Goal: Task Accomplishment & Management: Use online tool/utility

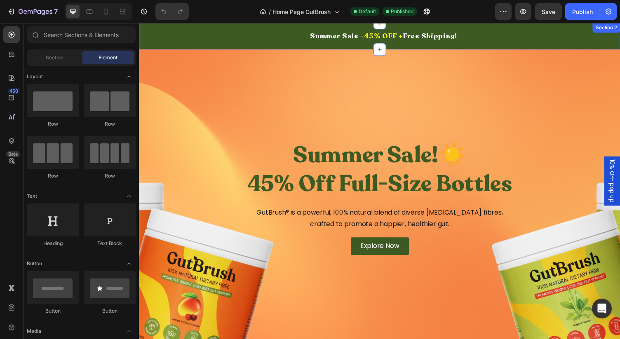
click at [208, 45] on div "Summer Sale - 45% OFF + Free Shipping! Heading Summer Sale - 45% OFF + Free Shi…" at bounding box center [386, 36] width 494 height 27
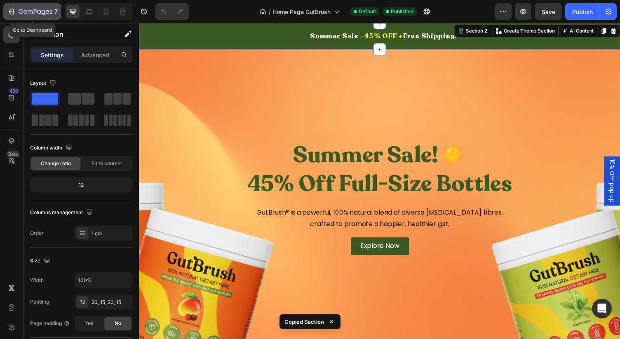
click at [42, 12] on icon "button" at bounding box center [44, 12] width 4 height 5
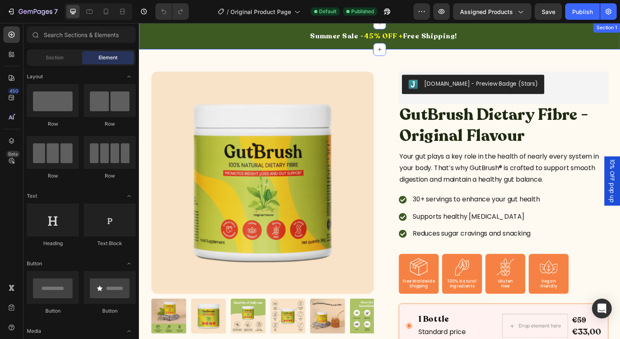
click at [170, 43] on div "Summer Sale - 45% OFF + Free Shipping! Heading Summer Sale - 45% OFF + Free Shi…" at bounding box center [386, 36] width 494 height 27
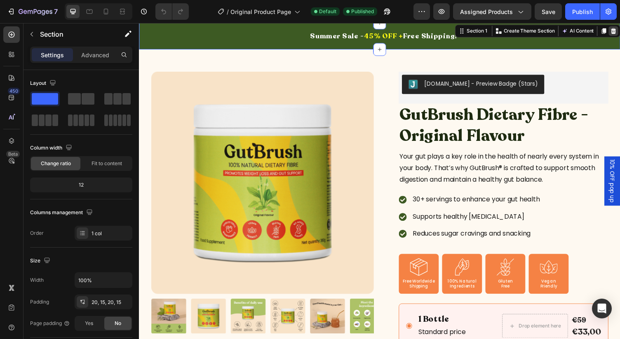
click at [619, 32] on icon at bounding box center [626, 31] width 7 height 7
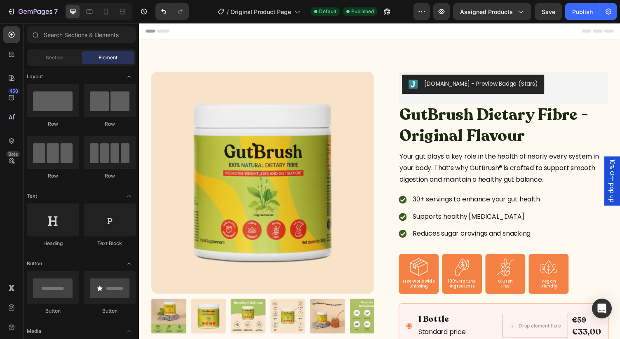
click at [529, 34] on div "Header" at bounding box center [385, 31] width 481 height 16
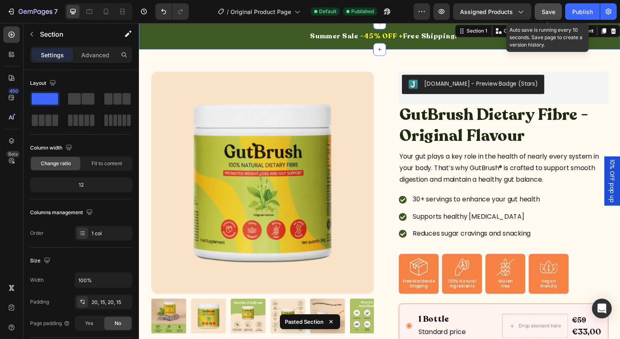
click at [541, 9] on button "Save" at bounding box center [547, 11] width 27 height 16
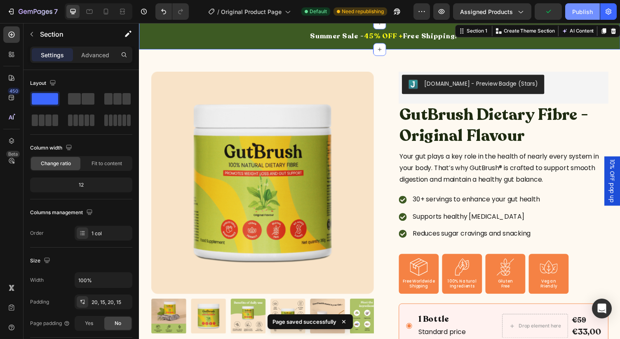
click at [574, 16] on button "Publish" at bounding box center [582, 11] width 35 height 16
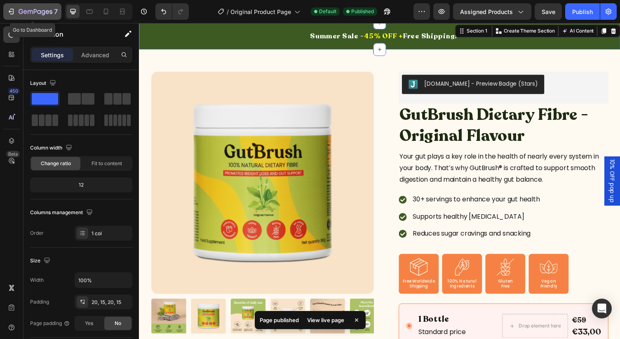
click at [34, 11] on icon "button" at bounding box center [35, 11] width 3 height 5
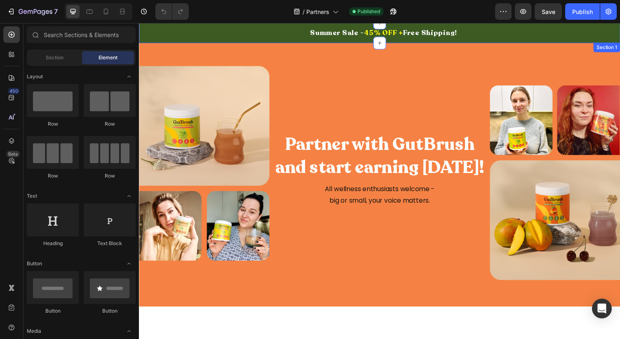
click at [144, 39] on div "Summer Sale - 45% OFF + Free Shipping! Heading Summer Sale - 45% OFF + Free Shi…" at bounding box center [386, 33] width 494 height 21
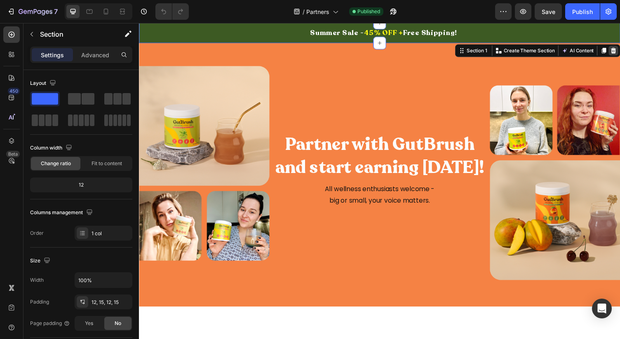
click at [619, 53] on icon at bounding box center [626, 52] width 5 height 6
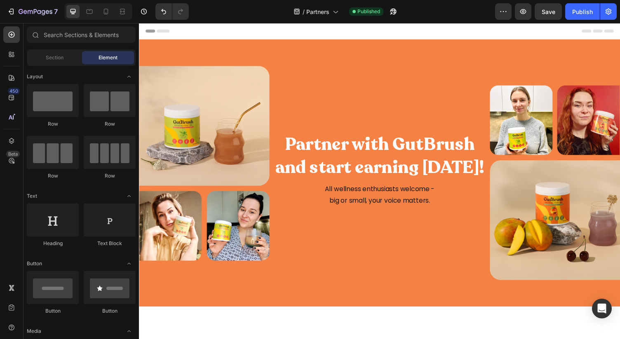
click at [579, 36] on div "Header" at bounding box center [385, 31] width 481 height 16
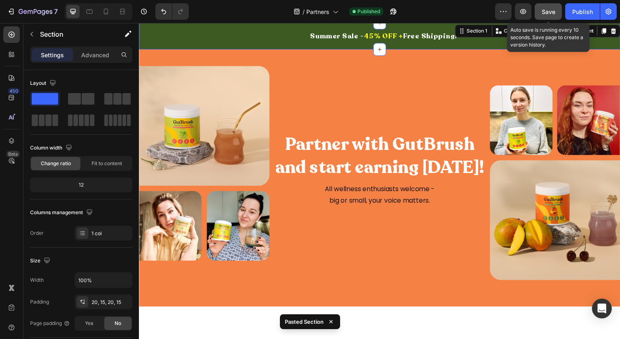
click at [543, 6] on button "Save" at bounding box center [547, 11] width 27 height 16
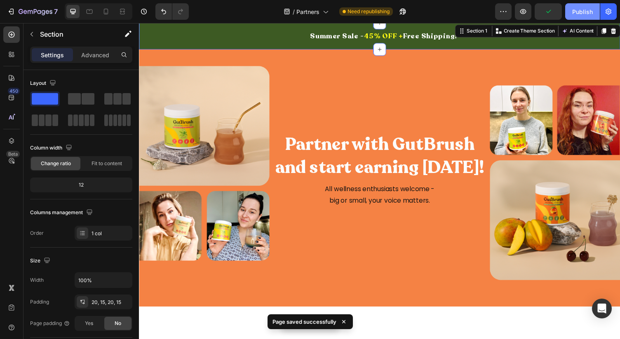
click at [572, 14] on button "Publish" at bounding box center [582, 11] width 35 height 16
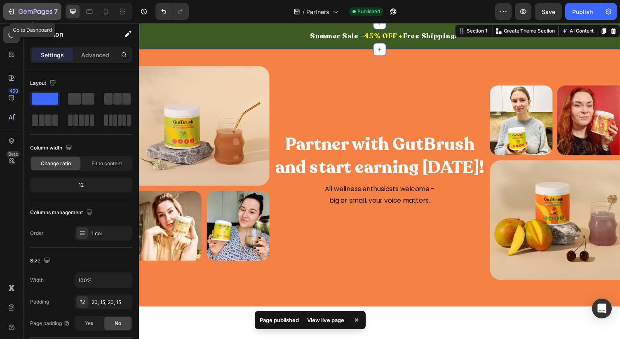
click at [34, 8] on div "7" at bounding box center [38, 12] width 39 height 10
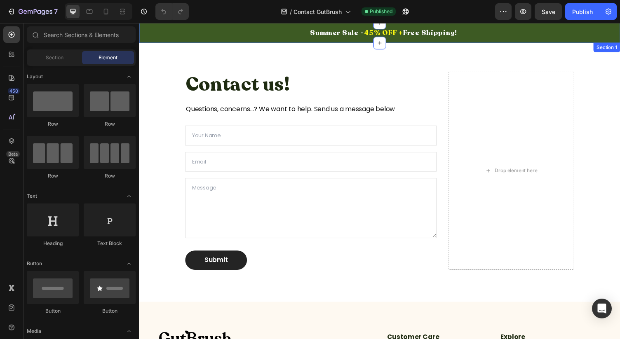
click at [158, 41] on div "Summer Sale - 45% OFF + Free Shipping! Heading Summer Sale - 45% OFF + Free Shi…" at bounding box center [386, 33] width 494 height 21
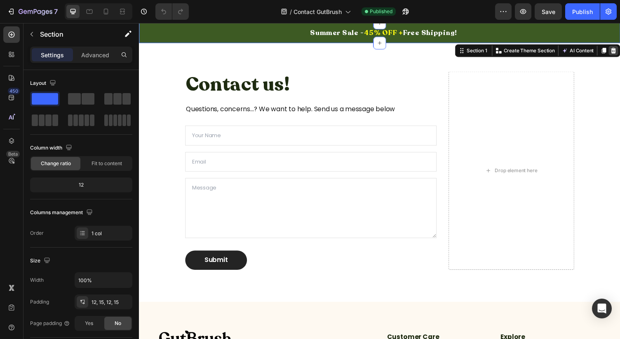
click at [619, 52] on icon at bounding box center [626, 52] width 5 height 6
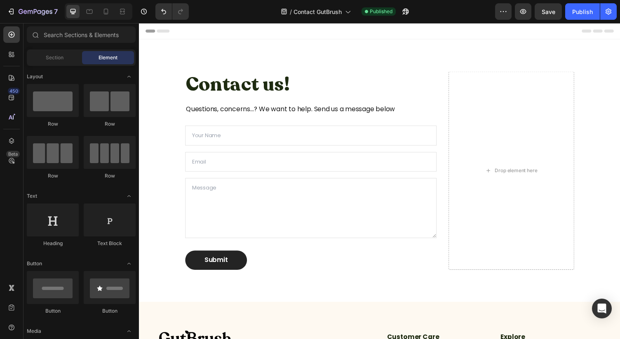
click at [381, 36] on div "Header" at bounding box center [385, 31] width 481 height 16
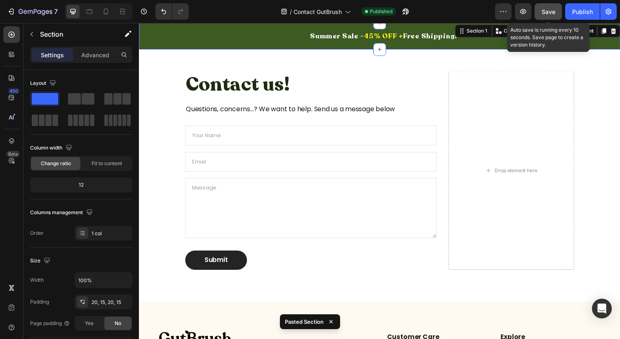
click at [550, 10] on span "Save" at bounding box center [548, 11] width 14 height 7
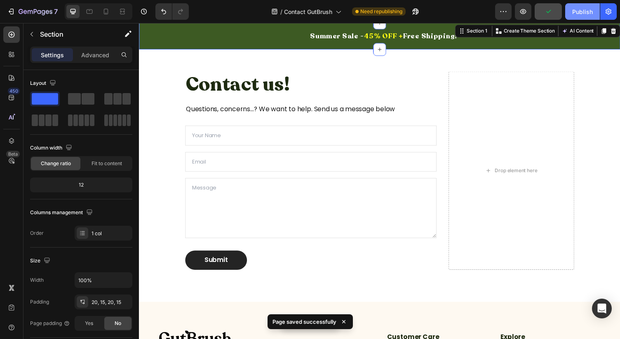
click at [576, 12] on div "Publish" at bounding box center [582, 11] width 21 height 9
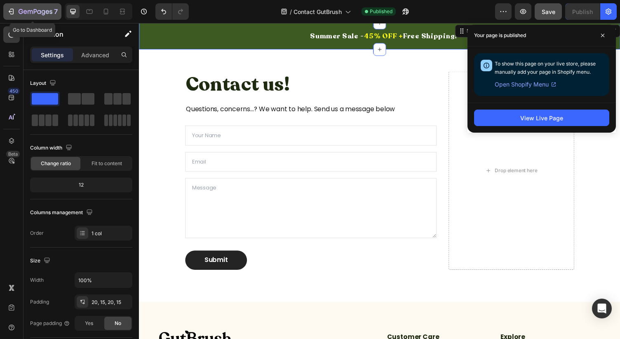
click at [37, 13] on icon "button" at bounding box center [39, 12] width 4 height 4
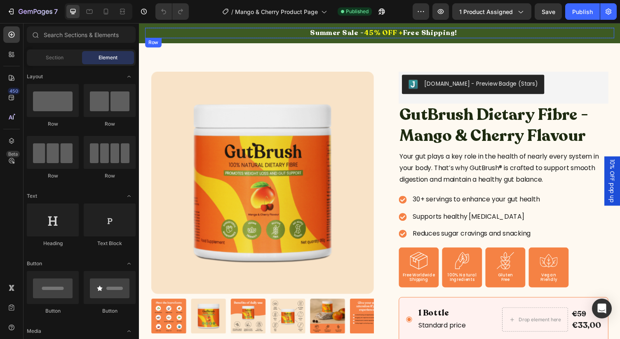
click at [158, 38] on div "Summer Sale - 45% OFF + Free Shipping! [GEOGRAPHIC_DATA]" at bounding box center [386, 33] width 482 height 11
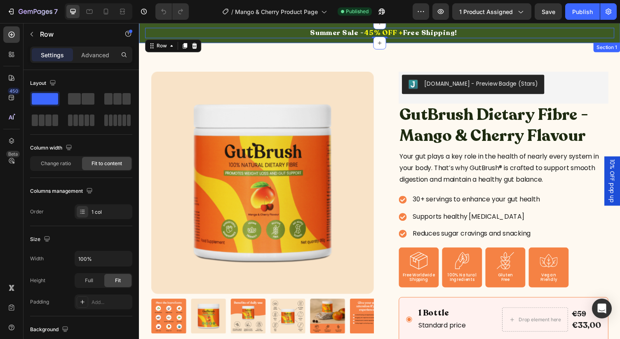
click at [143, 40] on div "Summer Sale - 45% OFF + Free Shipping! Heading Summer Sale - 45% OFF + Free Shi…" at bounding box center [386, 33] width 494 height 21
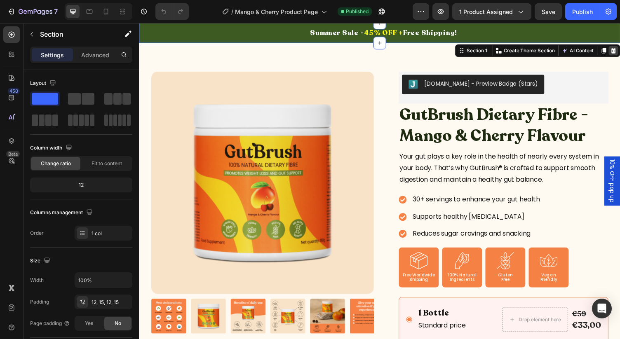
click at [619, 53] on icon at bounding box center [626, 52] width 5 height 6
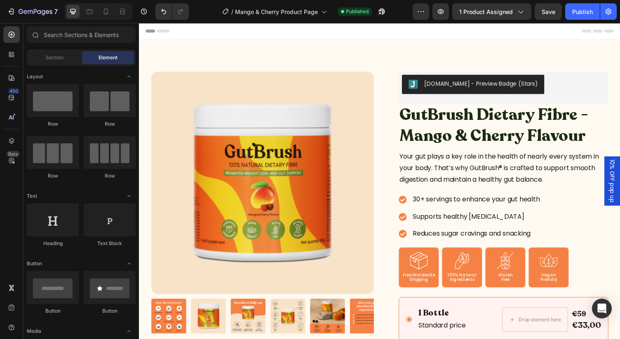
click at [576, 34] on div "Header" at bounding box center [385, 31] width 481 height 16
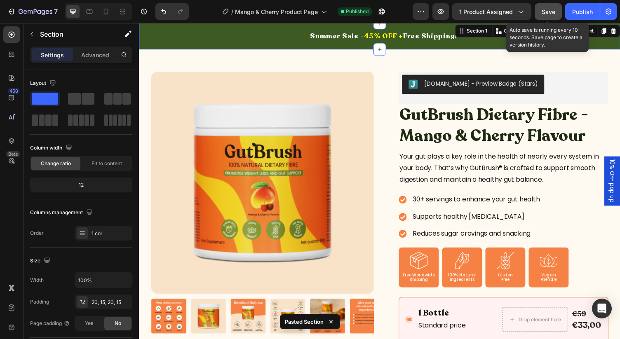
click at [544, 11] on span "Save" at bounding box center [548, 11] width 14 height 7
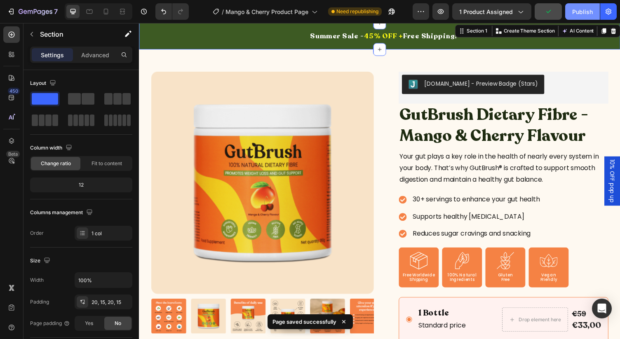
click at [574, 11] on div "Publish" at bounding box center [582, 11] width 21 height 9
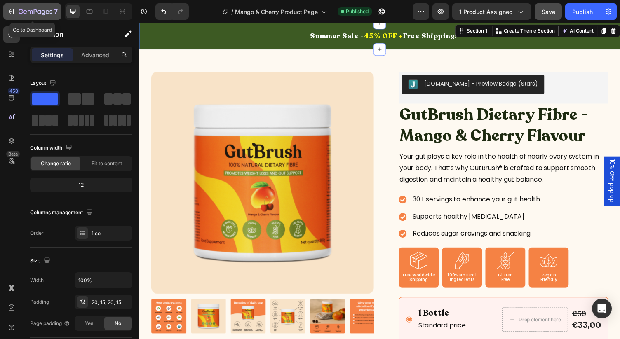
click at [23, 10] on icon "button" at bounding box center [36, 12] width 34 height 7
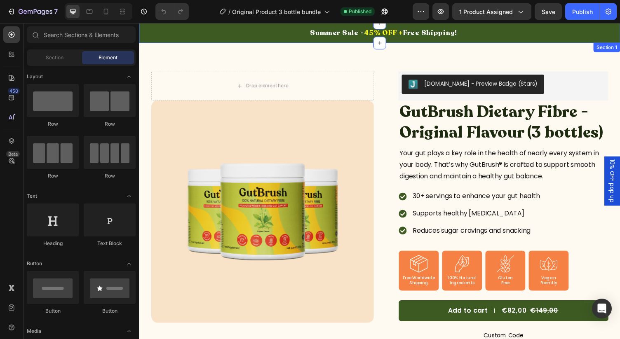
click at [157, 40] on div "Summer Sale - 45% OFF + Free Shipping! Heading Summer Sale - 45% OFF + Free Shi…" at bounding box center [386, 33] width 494 height 21
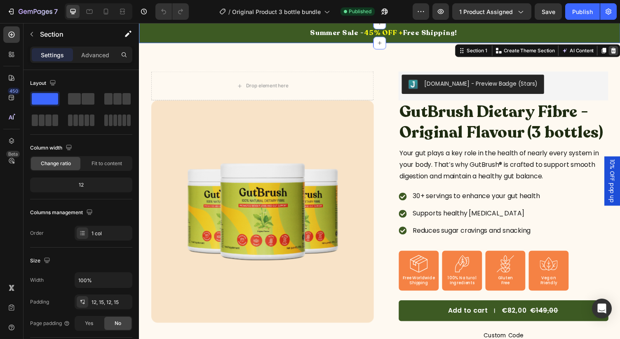
click at [619, 52] on icon at bounding box center [626, 51] width 7 height 7
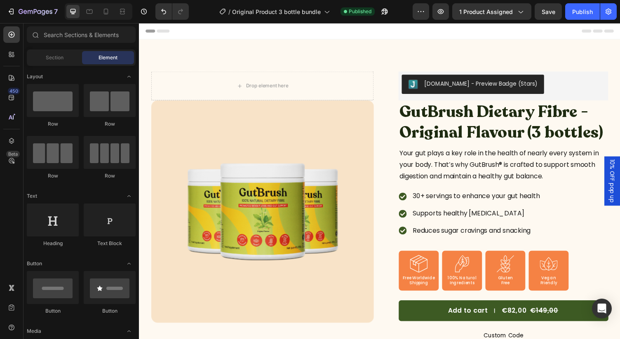
click at [600, 34] on div "Header" at bounding box center [385, 31] width 481 height 16
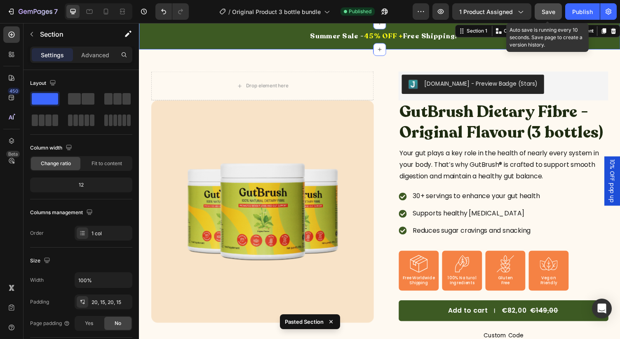
click at [547, 18] on button "Save" at bounding box center [547, 11] width 27 height 16
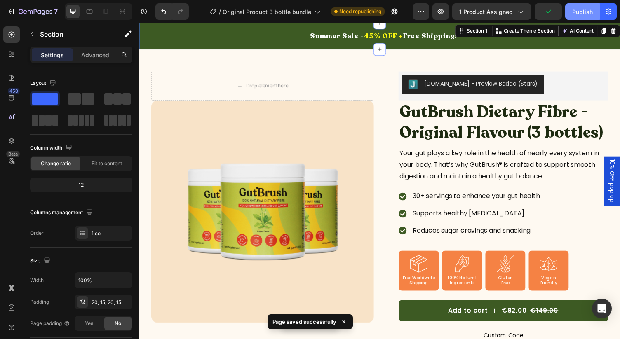
click at [572, 12] on div "Publish" at bounding box center [582, 11] width 21 height 9
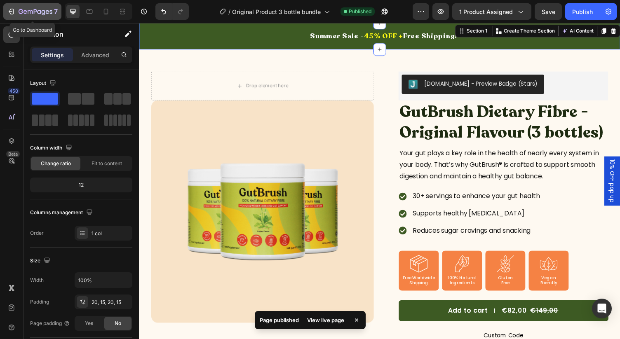
click at [24, 9] on icon "button" at bounding box center [36, 12] width 34 height 7
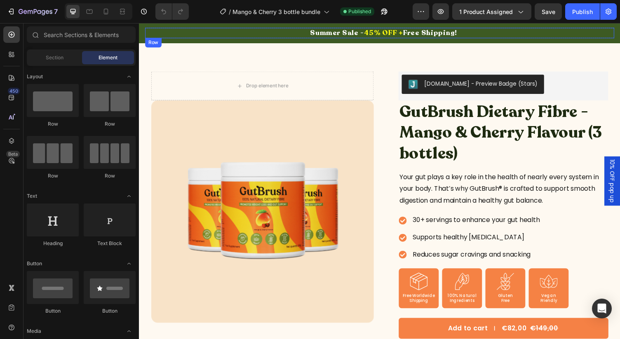
click at [147, 38] on div "Summer Sale - 45% OFF + Free Shipping! [GEOGRAPHIC_DATA]" at bounding box center [386, 33] width 482 height 11
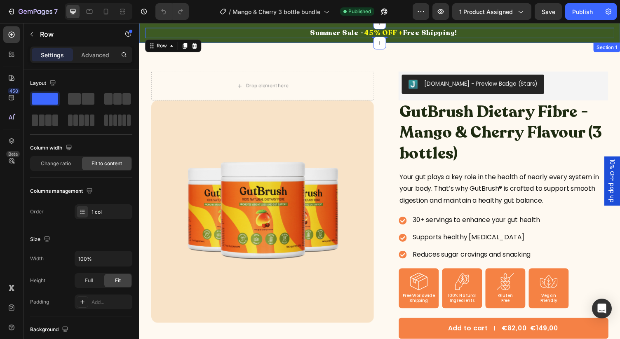
click at [534, 41] on div "Summer Sale - 45% OFF + Free Shipping! Heading Summer Sale - 45% OFF + Free Shi…" at bounding box center [386, 33] width 494 height 21
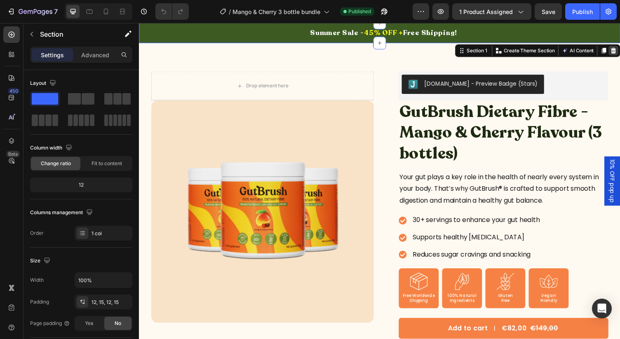
click at [619, 49] on icon at bounding box center [626, 52] width 5 height 6
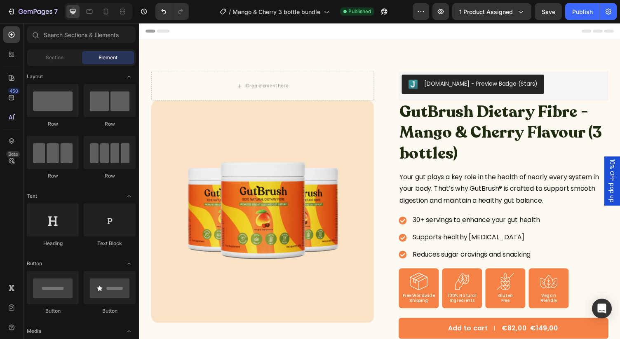
click at [555, 35] on div "Header" at bounding box center [385, 31] width 481 height 16
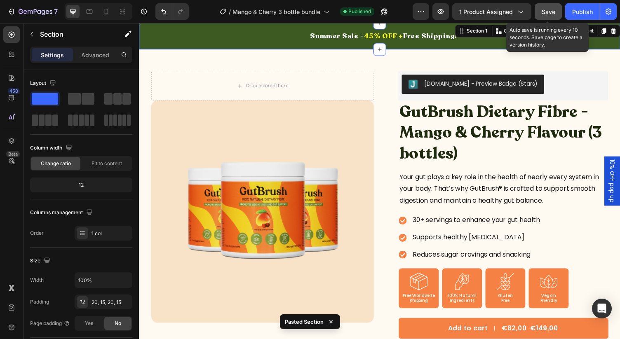
click at [545, 15] on div "Save" at bounding box center [548, 11] width 14 height 9
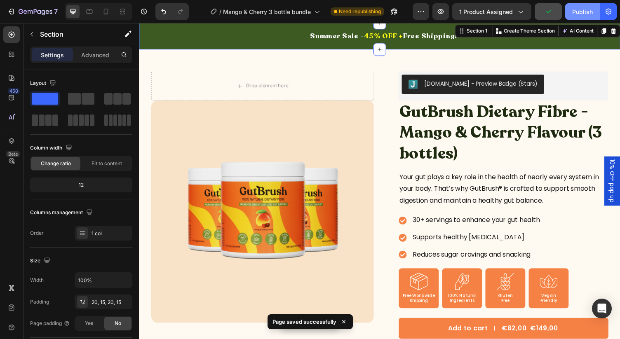
click at [574, 10] on div "Publish" at bounding box center [582, 11] width 21 height 9
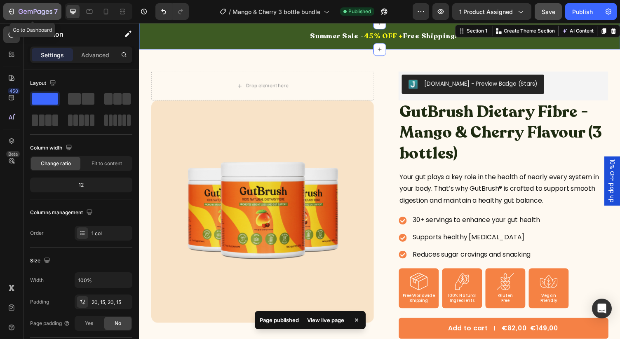
click at [31, 17] on button "7" at bounding box center [32, 11] width 58 height 16
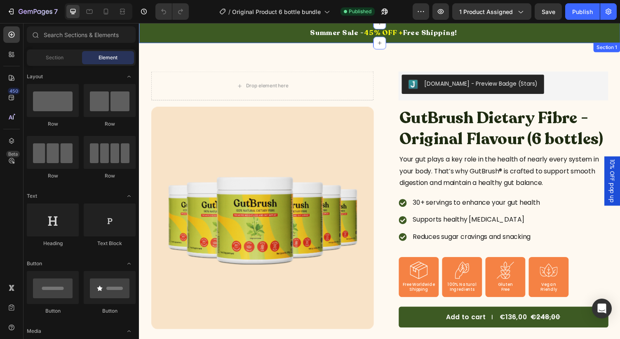
click at [187, 41] on div "Summer Sale - 45% OFF + Free Shipping! Heading Summer Sale - 45% OFF + Free Shi…" at bounding box center [386, 33] width 494 height 21
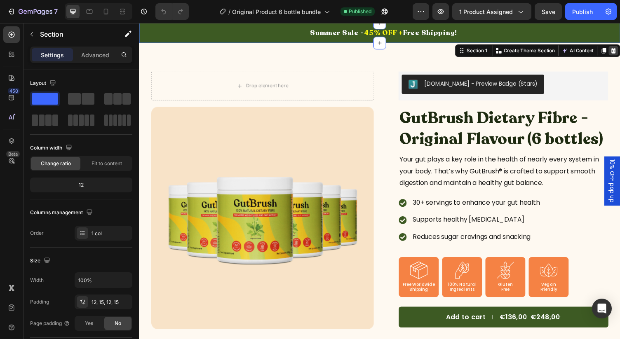
click at [619, 51] on icon at bounding box center [626, 51] width 7 height 7
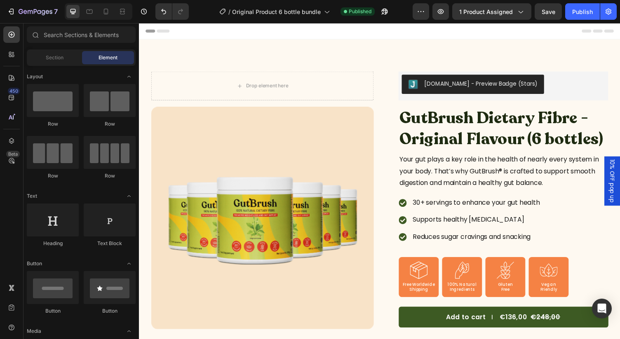
click at [573, 37] on div "Header" at bounding box center [385, 31] width 481 height 16
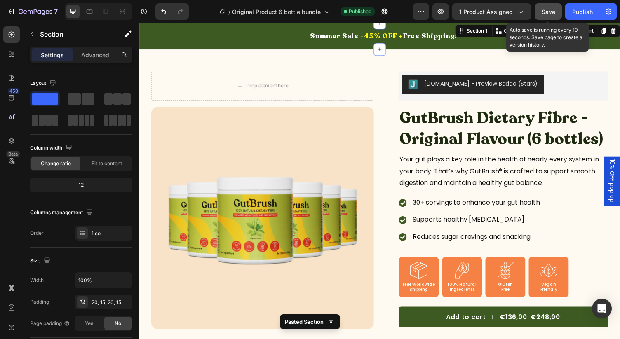
click at [549, 12] on span "Save" at bounding box center [548, 11] width 14 height 7
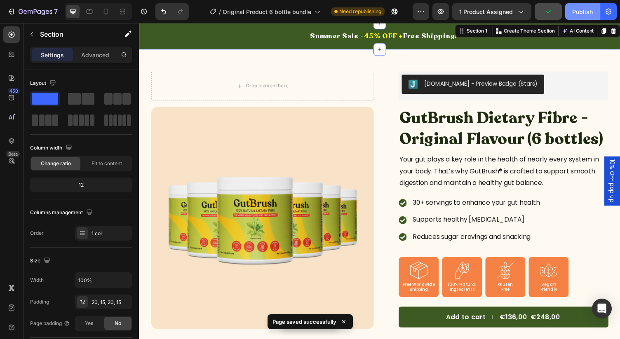
click at [573, 12] on div "Publish" at bounding box center [582, 11] width 21 height 9
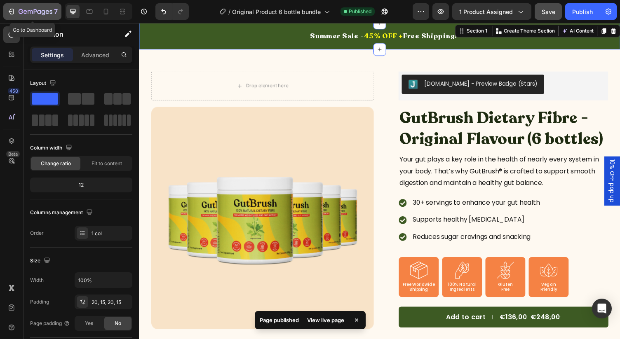
click at [46, 12] on icon "button" at bounding box center [48, 12] width 4 height 4
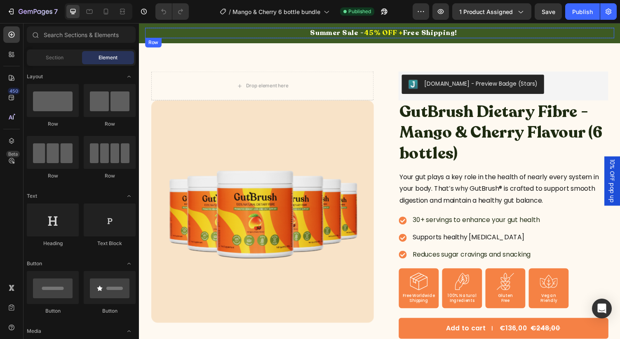
click at [190, 37] on div "Summer Sale - 45% OFF + Free Shipping! Heading Row Row" at bounding box center [386, 33] width 482 height 11
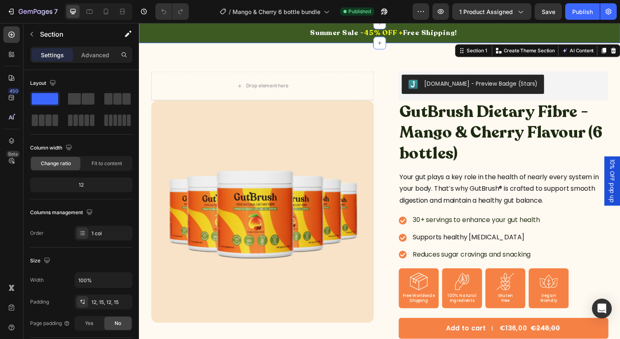
click at [280, 41] on div "Summer Sale - 45% OFF + Free Shipping! Heading Summer Sale - 45% OFF + Free Shi…" at bounding box center [386, 33] width 494 height 21
click at [619, 51] on icon at bounding box center [626, 52] width 5 height 6
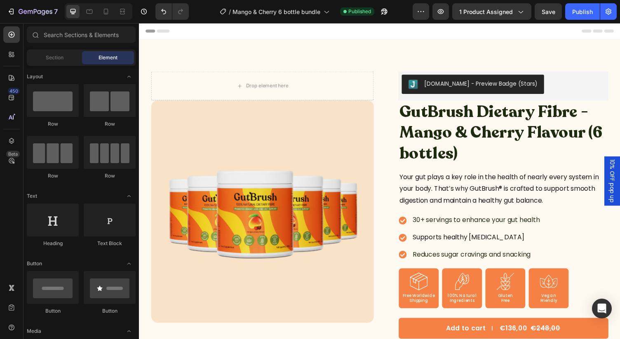
click at [572, 35] on div "Header" at bounding box center [385, 31] width 481 height 16
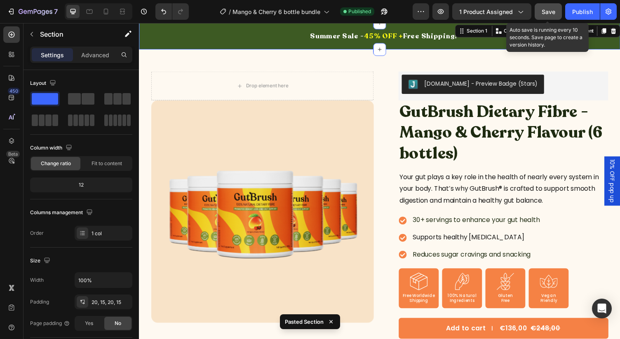
click at [545, 12] on span "Save" at bounding box center [548, 11] width 14 height 7
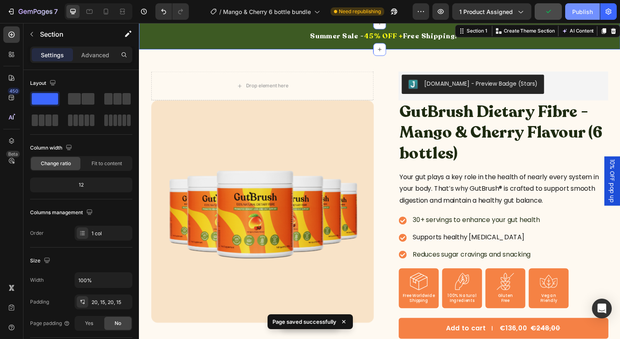
click at [576, 13] on div "Publish" at bounding box center [582, 11] width 21 height 9
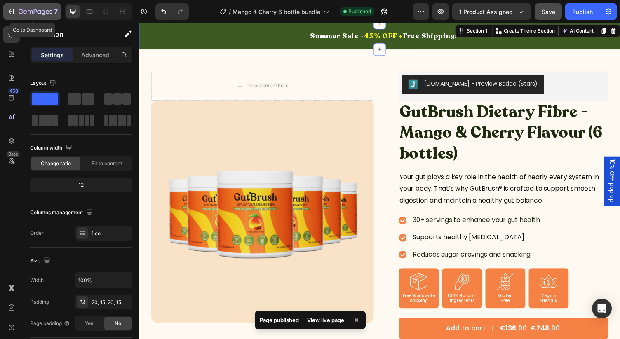
click at [43, 9] on icon "button" at bounding box center [36, 12] width 34 height 7
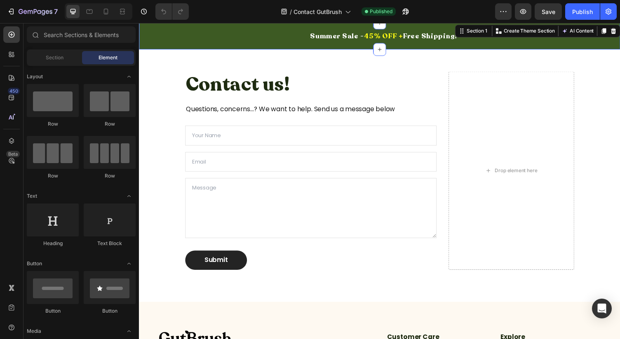
click at [143, 44] on div "Summer Sale - 45% OFF + Free Shipping! Heading Summer Sale - 45% OFF + Free Shi…" at bounding box center [386, 36] width 494 height 27
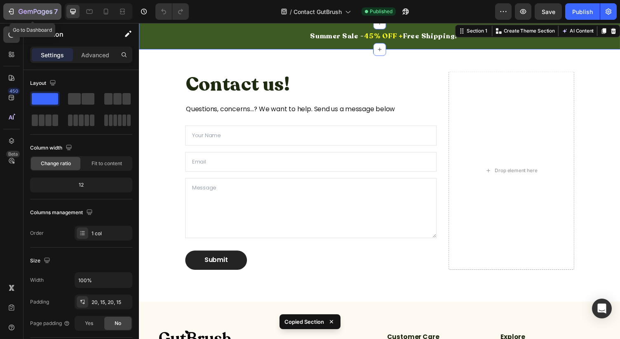
click at [37, 11] on icon "button" at bounding box center [35, 11] width 3 height 5
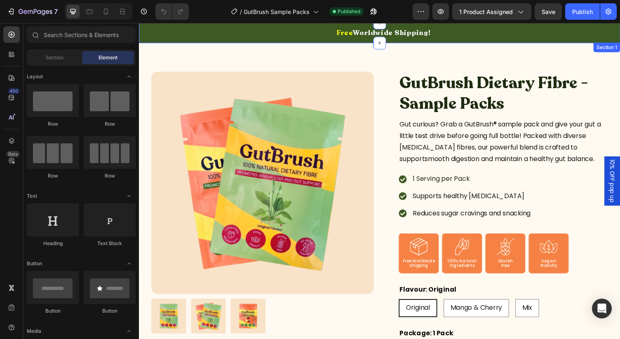
click at [141, 42] on div "Free Worldwide Shipping! Heading Free Worldwide Shipping! Heading Row Row Free …" at bounding box center [386, 33] width 494 height 21
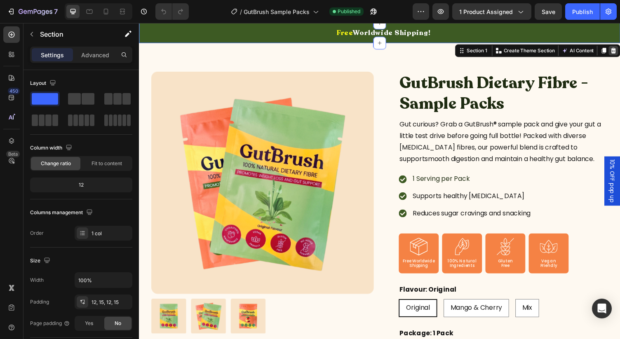
click at [619, 49] on icon at bounding box center [626, 52] width 5 height 6
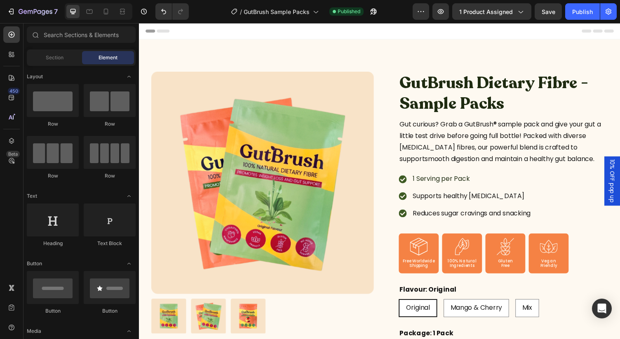
click at [507, 36] on div "Header" at bounding box center [385, 31] width 481 height 16
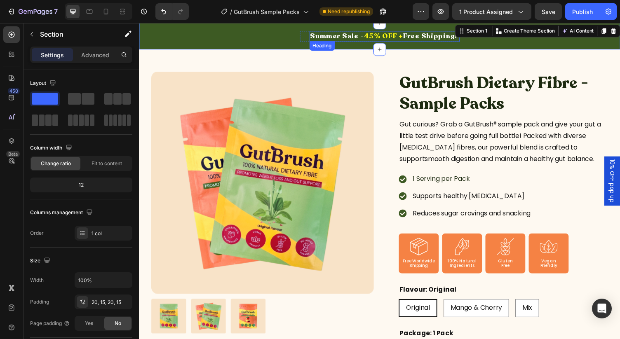
click at [348, 37] on span "Summer Sale -" at bounding box center [342, 36] width 55 height 9
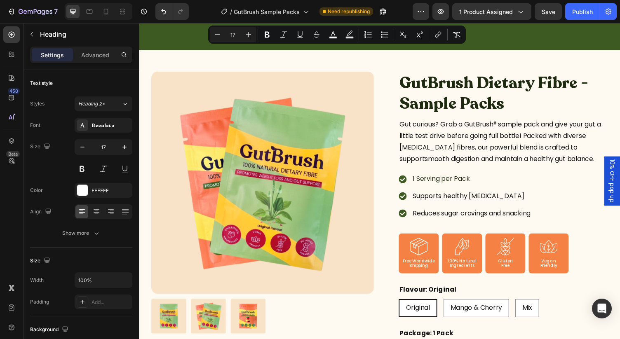
drag, startPoint x: 362, startPoint y: 36, endPoint x: 314, endPoint y: 37, distance: 47.4
click at [314, 37] on h2 "Summer Sale - 45% OFF + Free Shipping!" at bounding box center [391, 36] width 154 height 11
drag, startPoint x: 354, startPoint y: 37, endPoint x: 384, endPoint y: 37, distance: 29.7
click at [384, 37] on span "45% OFF +" at bounding box center [373, 36] width 40 height 9
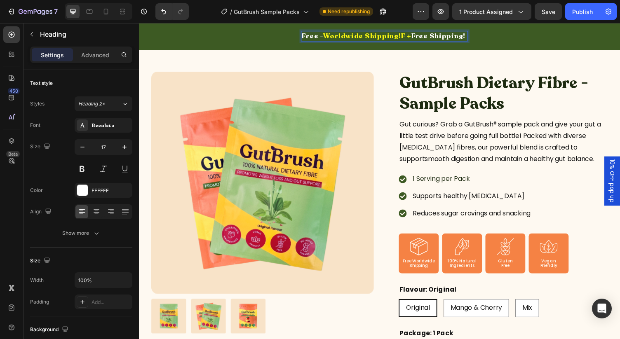
click at [331, 37] on span "Worldwide Shipping!F +" at bounding box center [373, 36] width 91 height 9
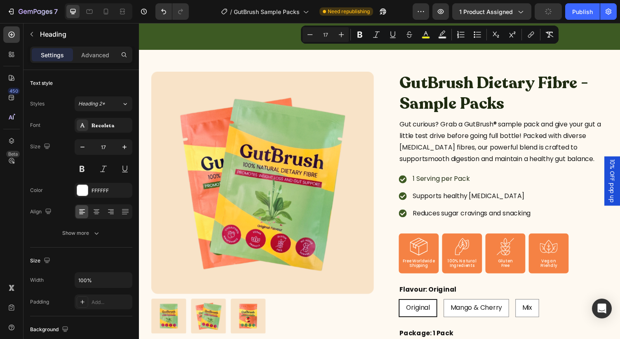
drag, startPoint x: 403, startPoint y: 36, endPoint x: 467, endPoint y: 39, distance: 63.5
click at [467, 39] on p "Free Worldwide Shipping!F + Free Shipping!" at bounding box center [391, 36] width 164 height 9
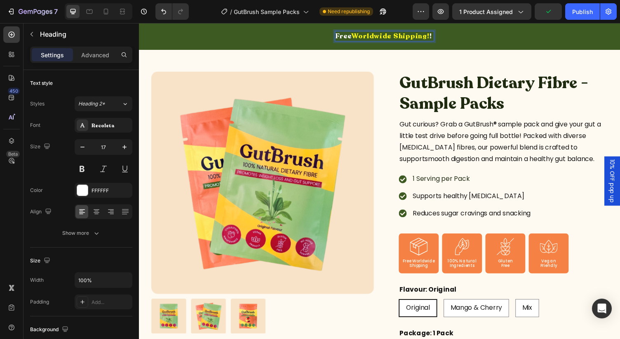
click at [439, 38] on p "Free Worldwide Shipping! !" at bounding box center [391, 36] width 101 height 9
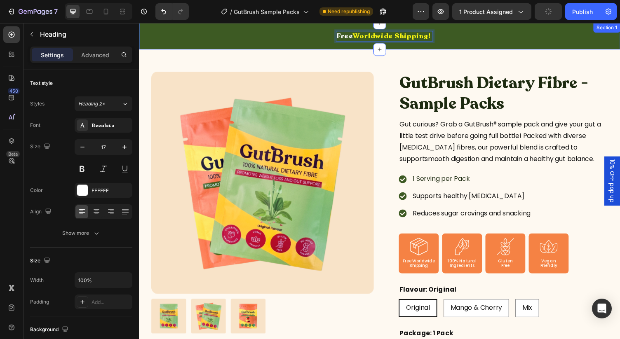
click at [504, 46] on div "Summer Sale - 45% OFF + Free Shipping! Heading Free Worldwide Shipping! Heading…" at bounding box center [386, 36] width 494 height 27
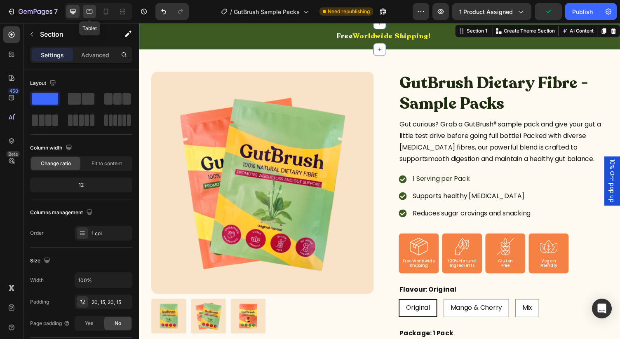
click at [91, 12] on icon at bounding box center [89, 11] width 8 height 8
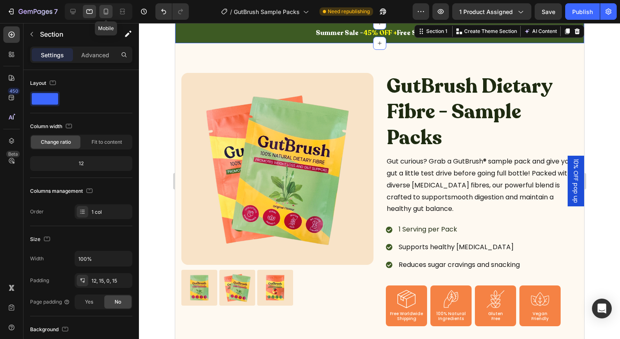
click at [103, 11] on icon at bounding box center [106, 11] width 8 height 8
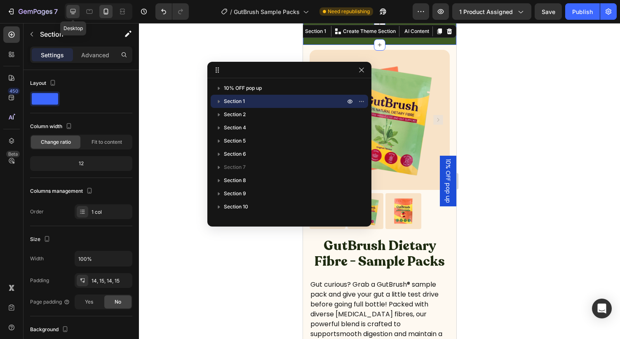
click at [71, 12] on icon at bounding box center [72, 11] width 5 height 5
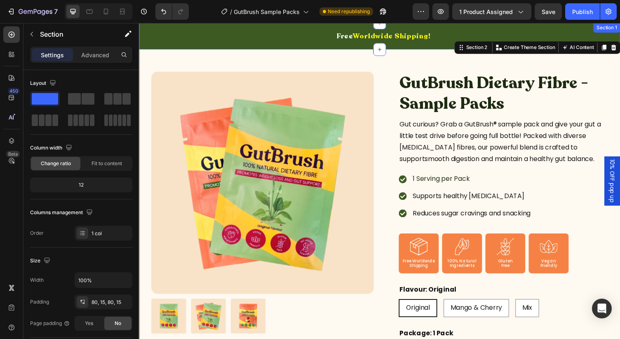
click at [140, 42] on div "Summer Sale - 45% OFF + Free Shipping! Heading ⁠⁠⁠⁠⁠⁠⁠ Free Worldwide Shipping!…" at bounding box center [386, 36] width 494 height 27
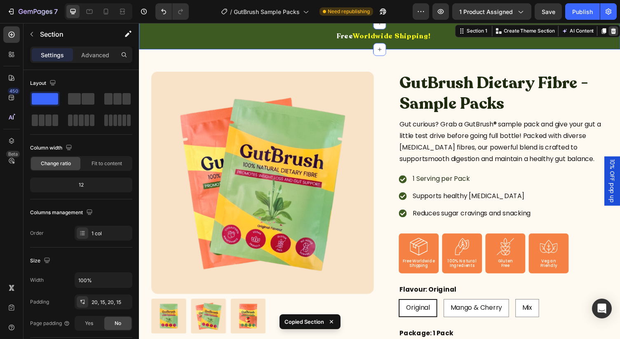
click at [619, 33] on icon at bounding box center [626, 31] width 5 height 6
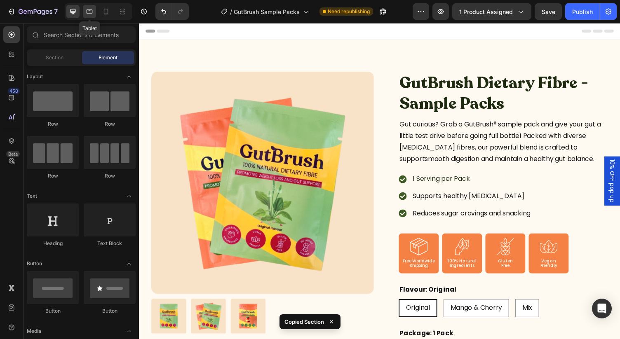
click at [88, 7] on icon at bounding box center [89, 11] width 8 height 8
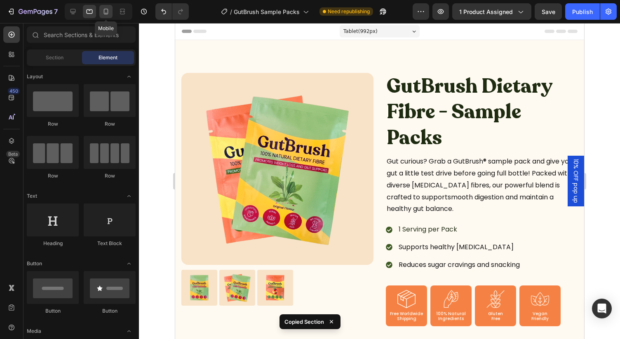
click at [106, 13] on icon at bounding box center [106, 12] width 5 height 6
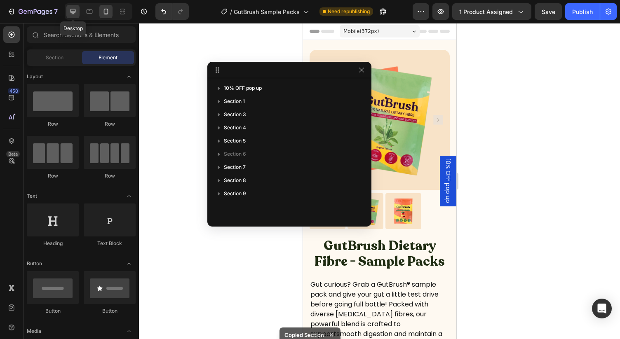
click at [69, 16] on div at bounding box center [72, 11] width 13 height 13
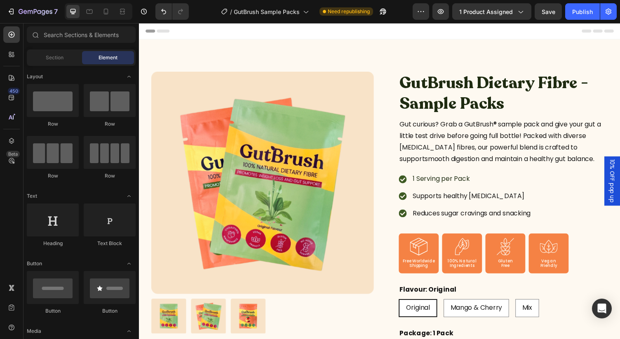
click at [194, 34] on div "Header" at bounding box center [385, 31] width 481 height 16
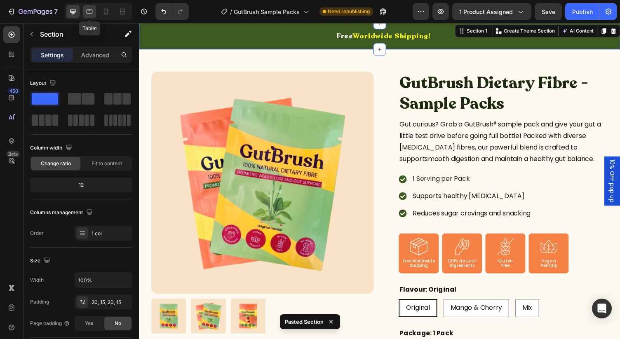
click at [91, 10] on icon at bounding box center [89, 11] width 8 height 8
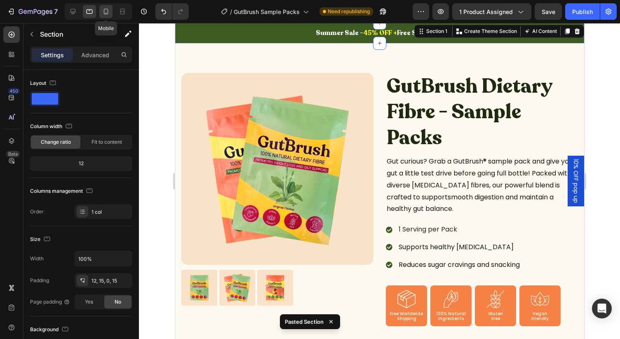
click at [105, 12] on icon at bounding box center [106, 11] width 8 height 8
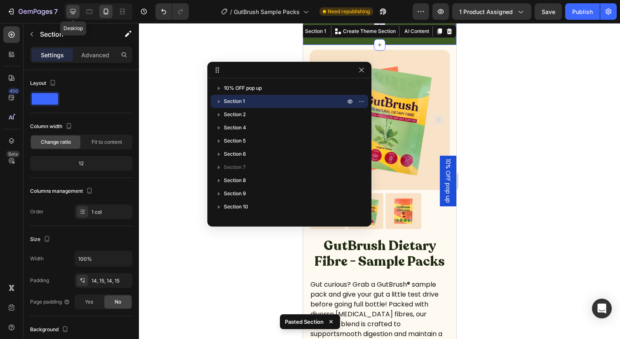
click at [73, 14] on icon at bounding box center [72, 11] width 5 height 5
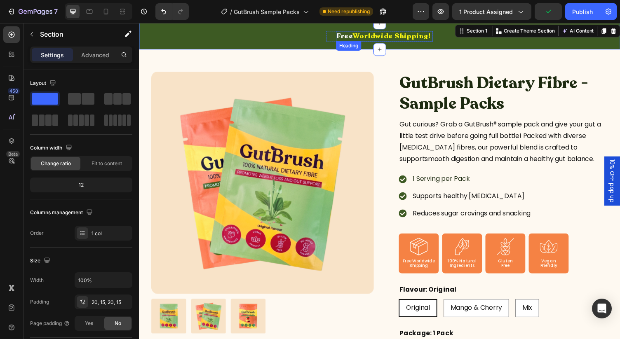
click at [360, 38] on span "Worldwide Shipping!" at bounding box center [398, 36] width 80 height 9
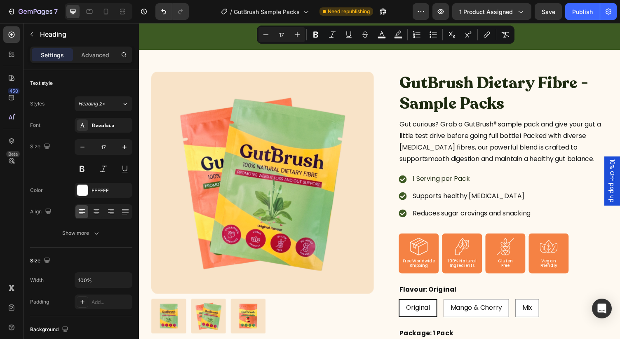
drag, startPoint x: 343, startPoint y: 36, endPoint x: 435, endPoint y: 38, distance: 92.3
click at [435, 38] on h2 "Free Worldwide Shipping!" at bounding box center [391, 36] width 100 height 11
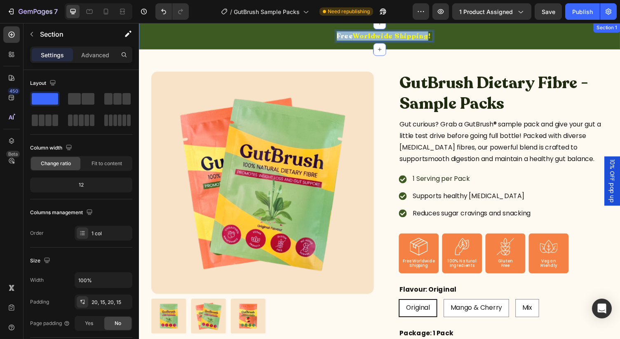
click at [423, 46] on div "Summer Sale - 45% OFF + Free Shipping! Heading Free Worldwide Shipping! Heading…" at bounding box center [386, 36] width 494 height 27
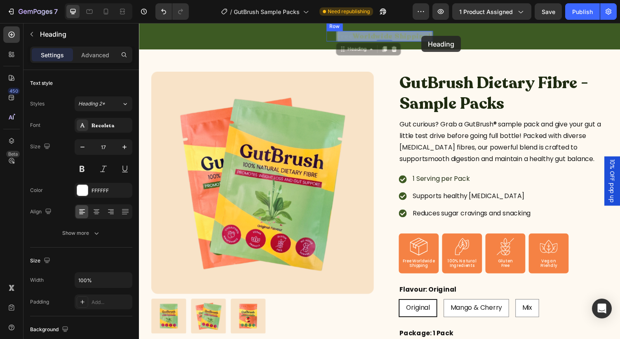
drag, startPoint x: 436, startPoint y: 36, endPoint x: 429, endPoint y: 36, distance: 7.0
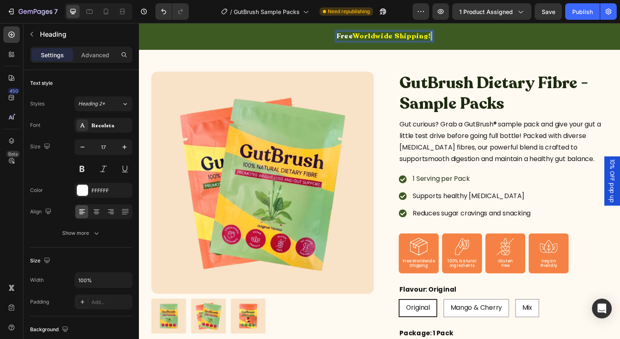
click at [436, 36] on p "Free Worldwide Shipping!" at bounding box center [391, 36] width 98 height 9
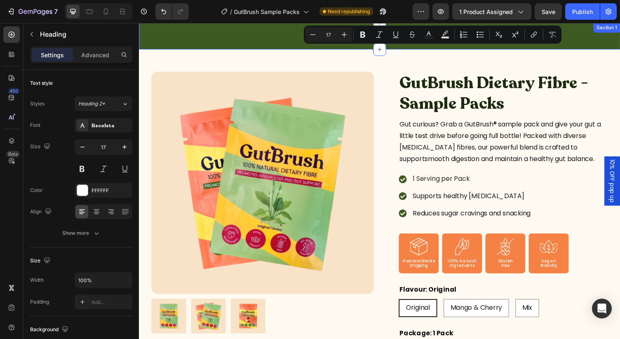
click at [394, 47] on div "Summer Sale - 45% OFF + Free Shipping! Heading Free Worldwide Shipping! Heading…" at bounding box center [386, 36] width 494 height 27
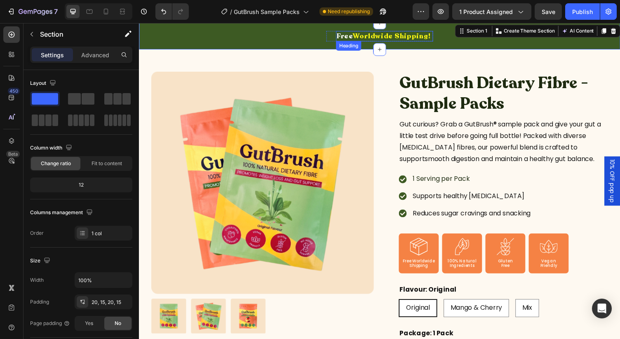
click at [345, 36] on span "Free" at bounding box center [350, 36] width 16 height 9
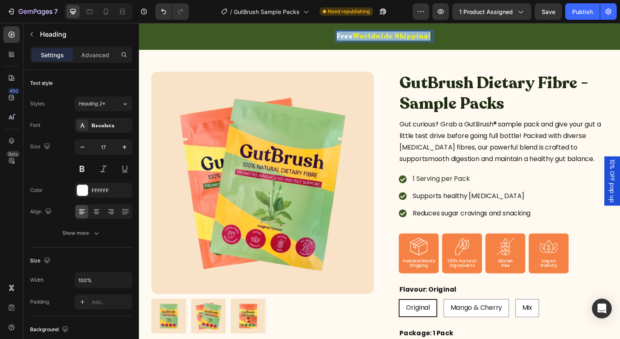
drag, startPoint x: 344, startPoint y: 36, endPoint x: 436, endPoint y: 36, distance: 91.9
click at [436, 36] on p "Free Worldwide Shipping!" at bounding box center [391, 36] width 98 height 9
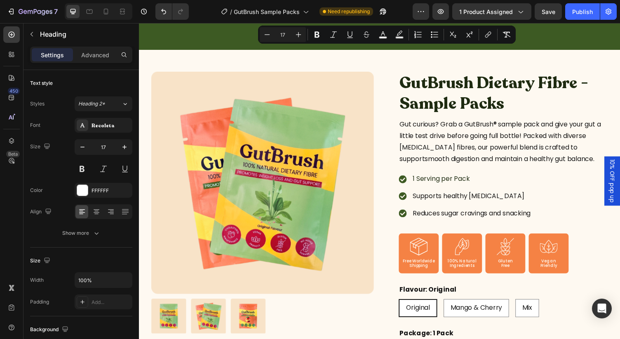
copy p "Free Worldwide Shipping!"
click at [91, 13] on icon at bounding box center [90, 11] width 6 height 5
type input "16"
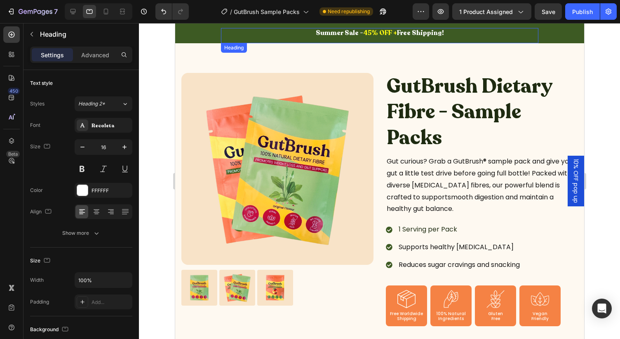
click at [342, 34] on span "Summer Sale -" at bounding box center [338, 32] width 47 height 9
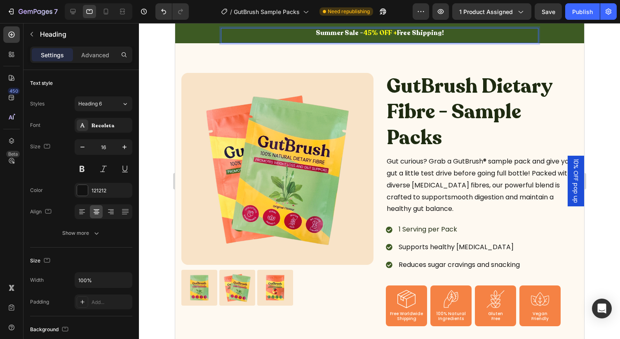
click at [342, 34] on span "Summer Sale -" at bounding box center [338, 32] width 47 height 9
click at [104, 10] on icon at bounding box center [106, 11] width 8 height 8
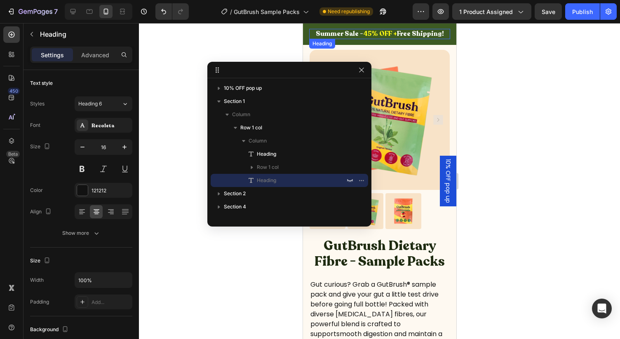
click at [343, 34] on span "Summer Sale -" at bounding box center [338, 33] width 47 height 9
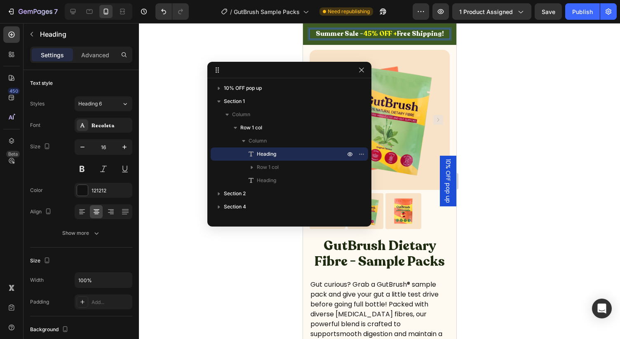
click at [343, 34] on span "Summer Sale -" at bounding box center [338, 33] width 47 height 9
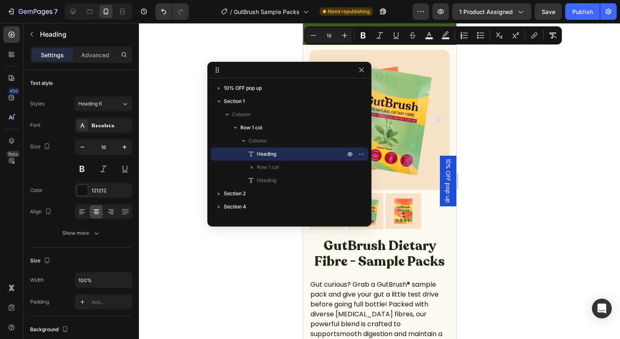
click at [281, 42] on div at bounding box center [379, 181] width 481 height 316
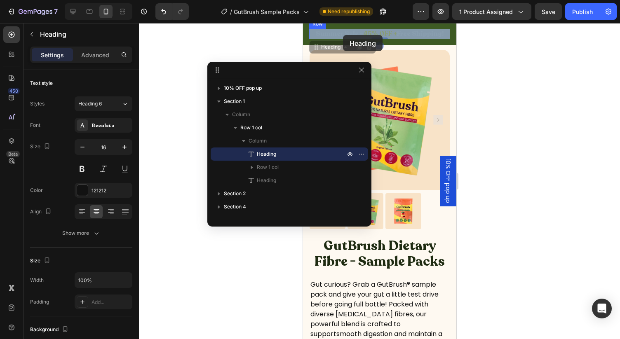
drag, startPoint x: 315, startPoint y: 34, endPoint x: 328, endPoint y: 34, distance: 12.4
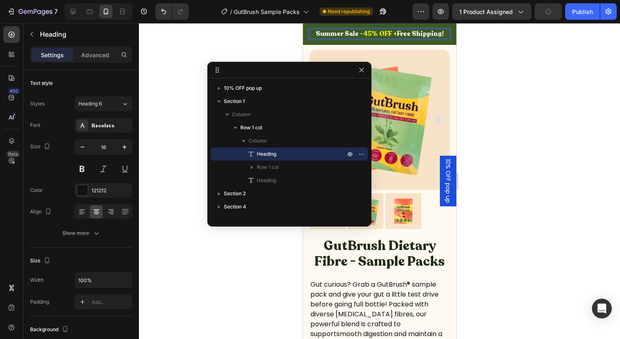
click at [342, 35] on span "Summer Sale -" at bounding box center [338, 33] width 47 height 9
click at [257, 35] on div at bounding box center [379, 181] width 481 height 316
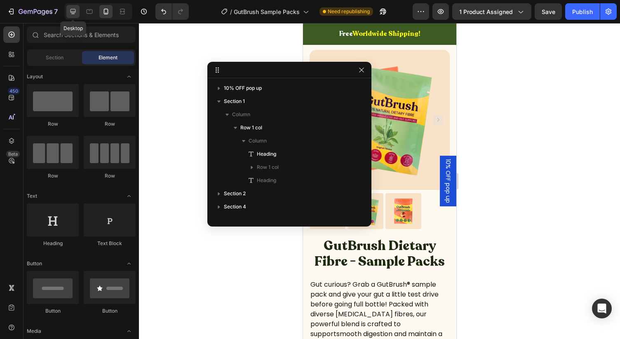
click at [73, 14] on icon at bounding box center [72, 11] width 5 height 5
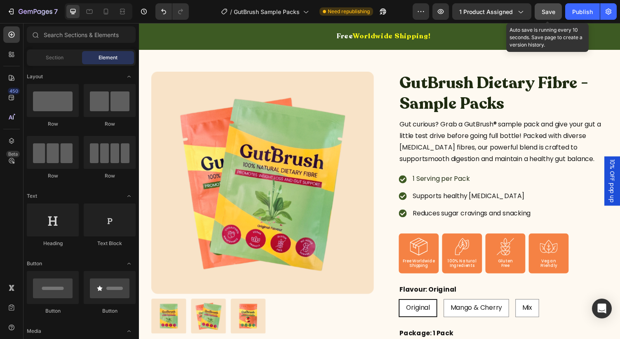
click at [546, 13] on span "Save" at bounding box center [548, 11] width 14 height 7
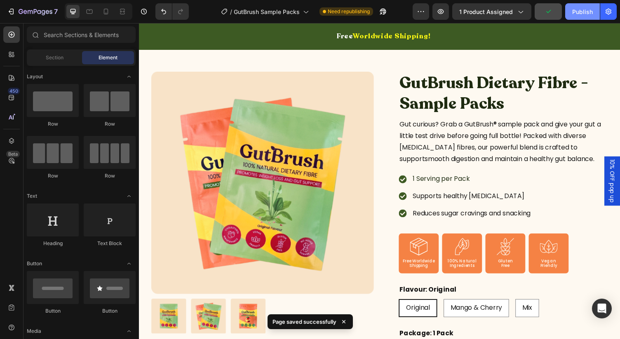
click at [576, 9] on div "Publish" at bounding box center [582, 11] width 21 height 9
